Goal: Information Seeking & Learning: Learn about a topic

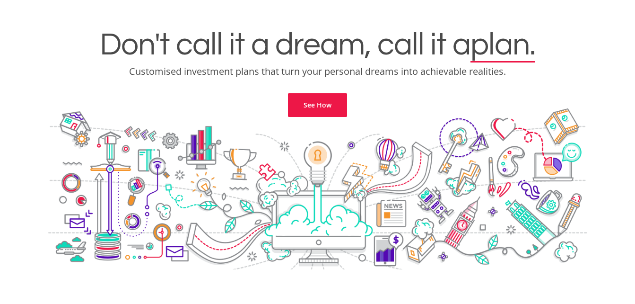
scroll to position [63, 0]
drag, startPoint x: 49, startPoint y: 38, endPoint x: 33, endPoint y: 49, distance: 19.8
click at [33, 49] on h1 "Don't call it a dream, call it a plan." at bounding box center [317, 44] width 621 height 32
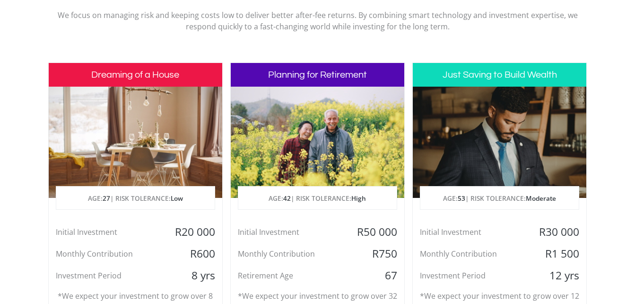
scroll to position [461, 0]
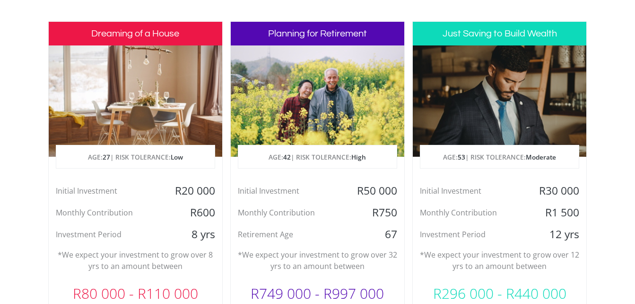
click at [33, 49] on section "Invest with confidence We ensure that your investments makes sense specifically…" at bounding box center [317, 172] width 635 height 498
click at [28, 53] on section "Invest with confidence We ensure that your investments makes sense specifically…" at bounding box center [317, 172] width 635 height 498
click at [25, 57] on section "Invest with confidence We ensure that your investments makes sense specifically…" at bounding box center [317, 172] width 635 height 498
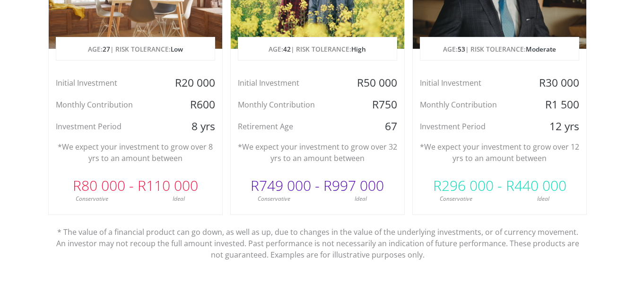
scroll to position [623, 0]
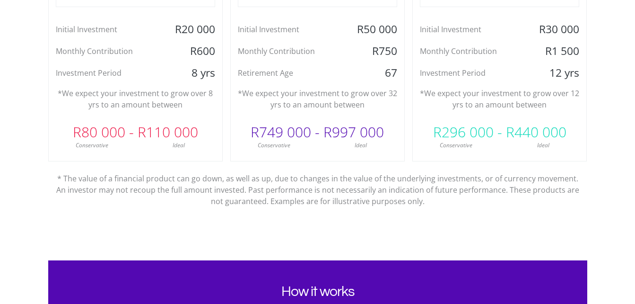
click at [5, 149] on section "Invest with confidence We ensure that your investments makes sense specifically…" at bounding box center [317, 11] width 635 height 498
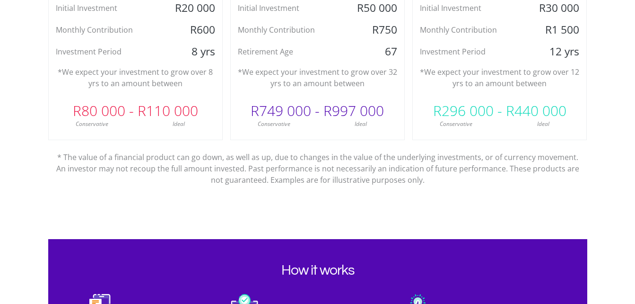
scroll to position [664, 0]
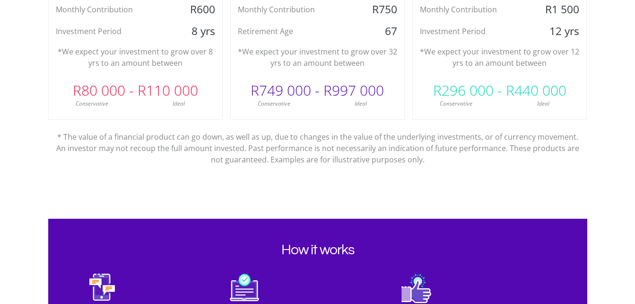
drag, startPoint x: 5, startPoint y: 149, endPoint x: 44, endPoint y: 45, distance: 111.7
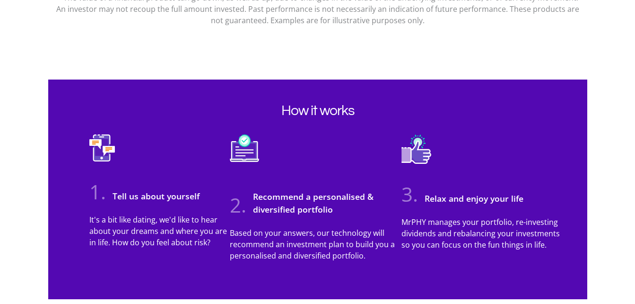
scroll to position [804, 0]
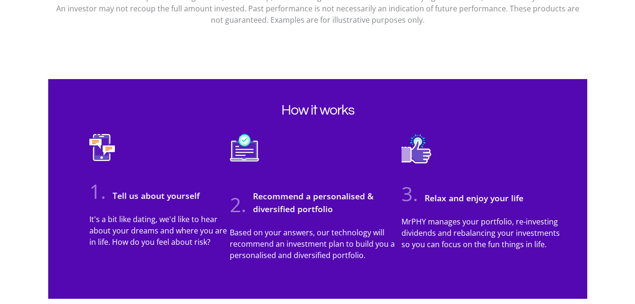
drag, startPoint x: 26, startPoint y: 179, endPoint x: 39, endPoint y: 328, distance: 149.1
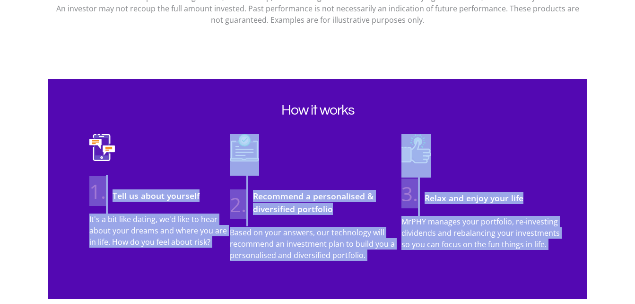
scroll to position [838, 0]
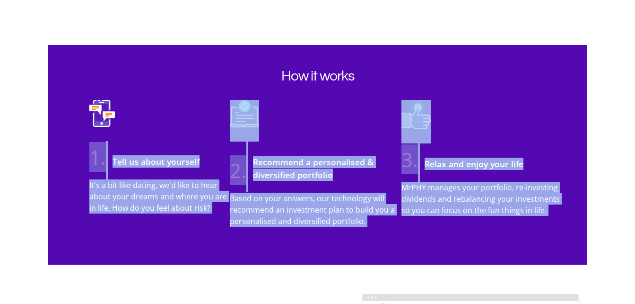
drag, startPoint x: 39, startPoint y: 328, endPoint x: 25, endPoint y: 180, distance: 148.3
click at [25, 180] on section "How it works 1. Tell us about yourself It's a bit like dating, we'd like to hea…" at bounding box center [317, 153] width 635 height 219
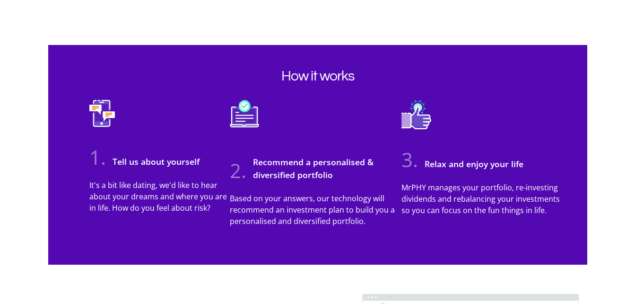
drag, startPoint x: 22, startPoint y: 18, endPoint x: 23, endPoint y: 101, distance: 83.7
click at [23, 101] on section "How it works 1. Tell us about yourself It's a bit like dating, we'd like to hea…" at bounding box center [317, 153] width 635 height 219
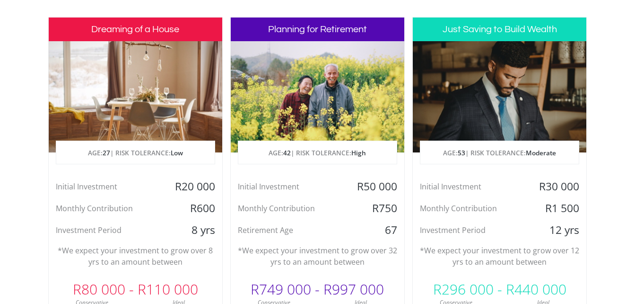
scroll to position [453, 0]
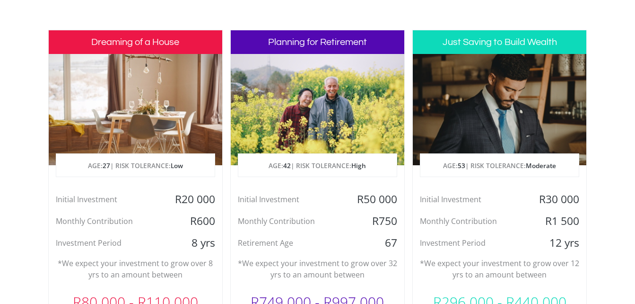
click at [15, 153] on section "Invest with confidence We ensure that your investments makes sense specifically…" at bounding box center [317, 180] width 635 height 498
click at [7, 183] on section "Invest with confidence We ensure that your investments makes sense specifically…" at bounding box center [317, 180] width 635 height 498
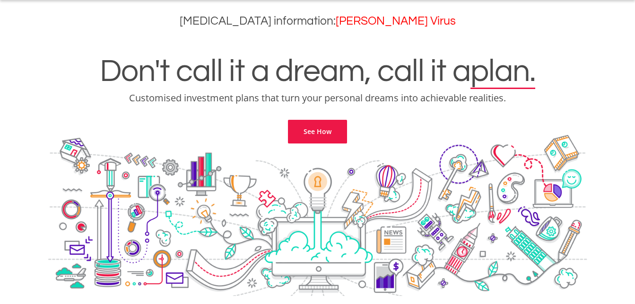
scroll to position [0, 0]
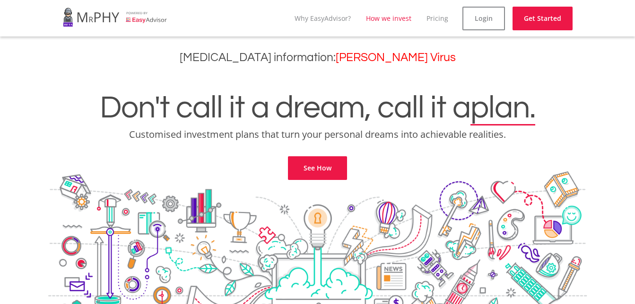
click at [403, 18] on link "How we invest" at bounding box center [388, 18] width 45 height 9
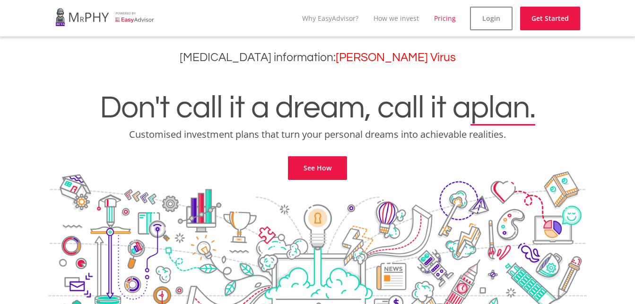
click at [445, 18] on link "Pricing" at bounding box center [445, 18] width 22 height 9
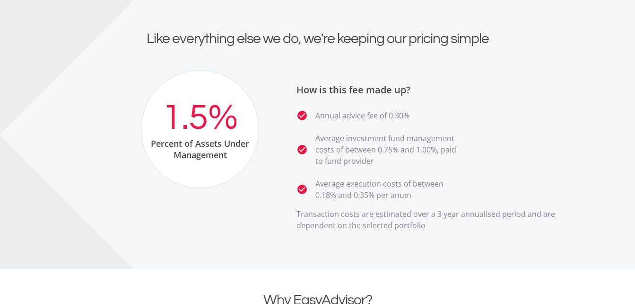
scroll to position [882, 0]
